Goal: Use online tool/utility

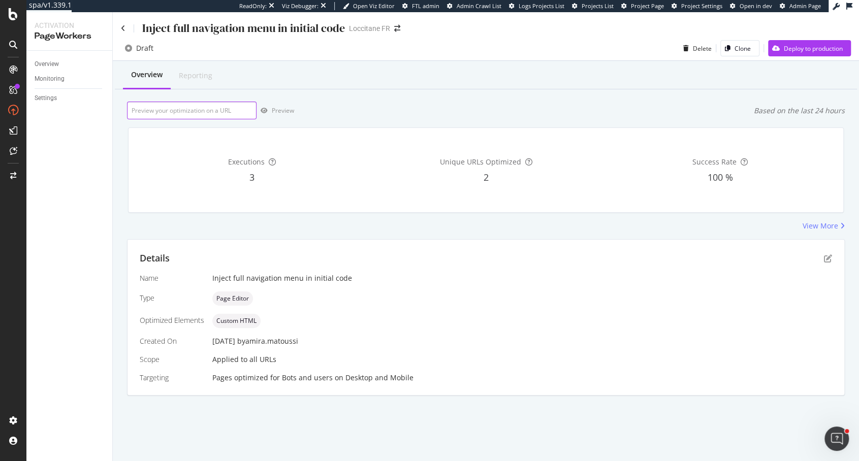
click at [193, 115] on input "url" at bounding box center [192, 111] width 130 height 18
paste input "[URL][DOMAIN_NAME][PERSON_NAME]"
type input "[URL][DOMAIN_NAME][PERSON_NAME]"
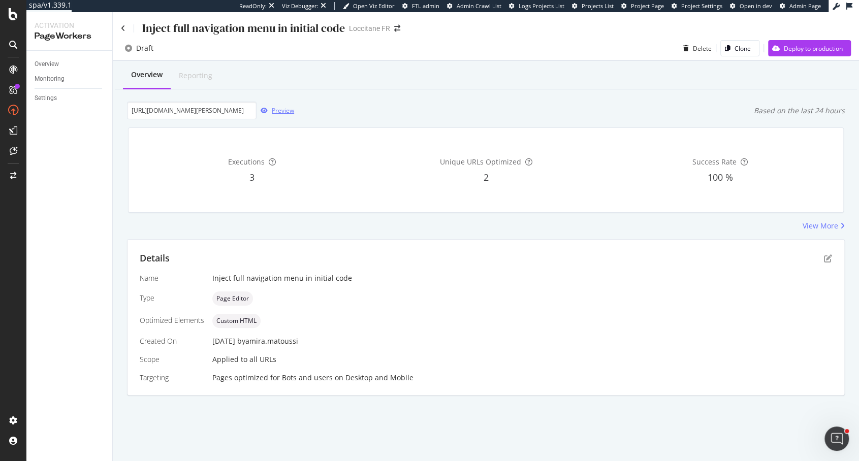
click at [287, 113] on div "Preview" at bounding box center [283, 110] width 22 height 9
